Goal: Task Accomplishment & Management: Use online tool/utility

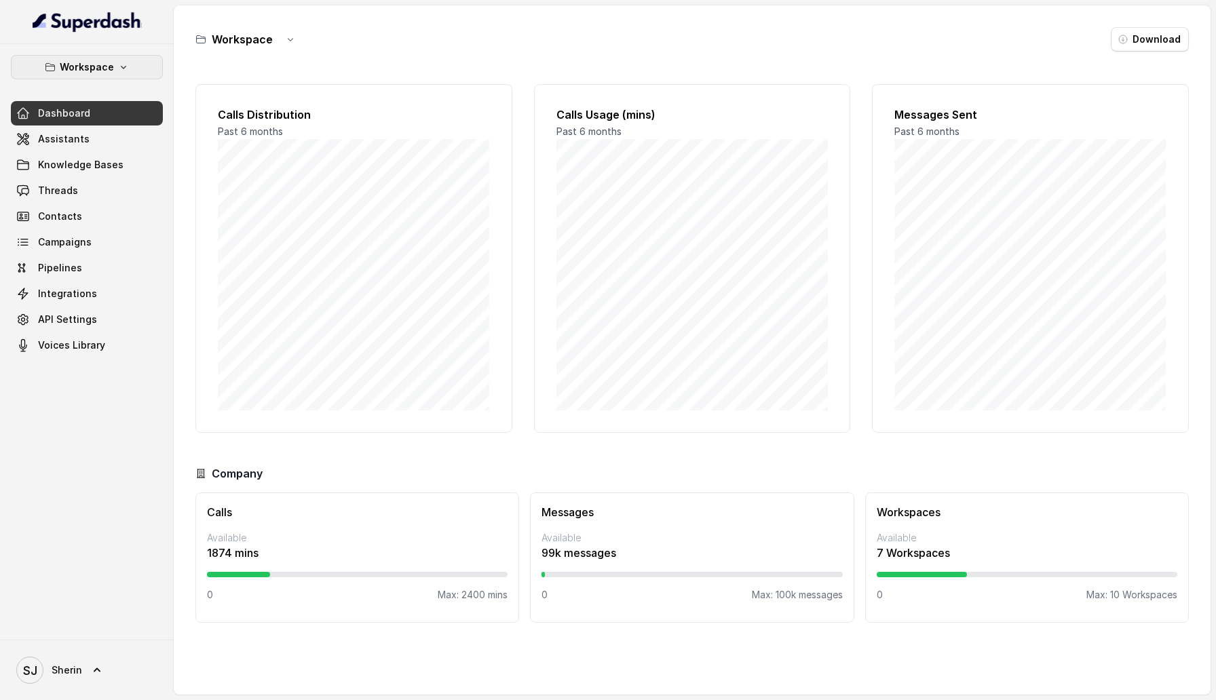
click at [77, 58] on button "Workspace" at bounding box center [87, 67] width 152 height 24
click at [107, 279] on div "Workspace Dashboard Assistants Knowledge Bases Threads Contacts Campaigns Pipel…" at bounding box center [87, 206] width 152 height 303
click at [69, 318] on span "API Settings" at bounding box center [67, 320] width 59 height 14
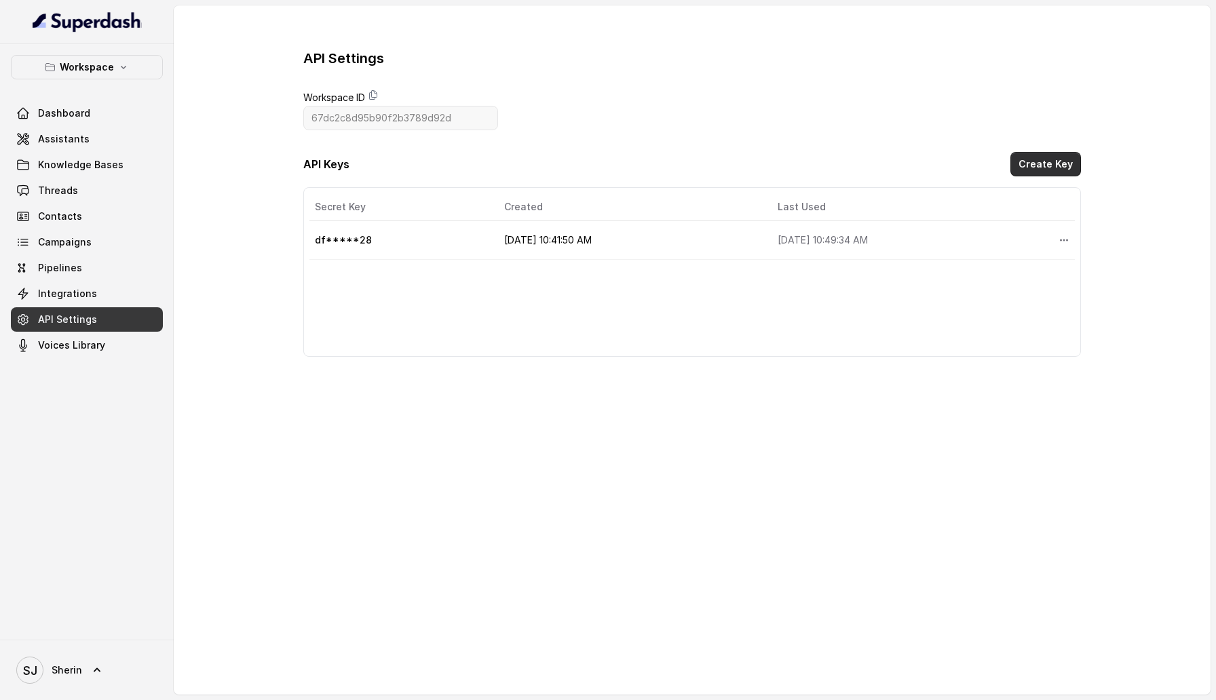
click at [1044, 170] on button "Create Key" at bounding box center [1045, 164] width 71 height 24
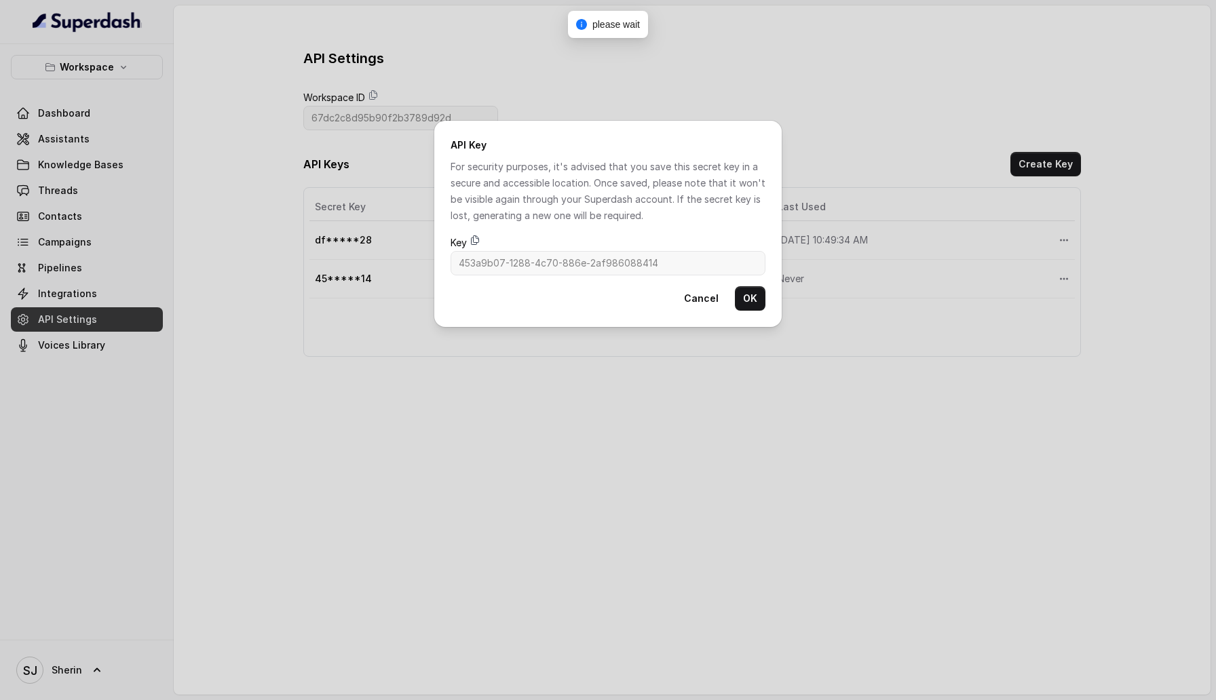
click at [476, 241] on icon at bounding box center [475, 240] width 11 height 11
